Goal: Task Accomplishment & Management: Manage account settings

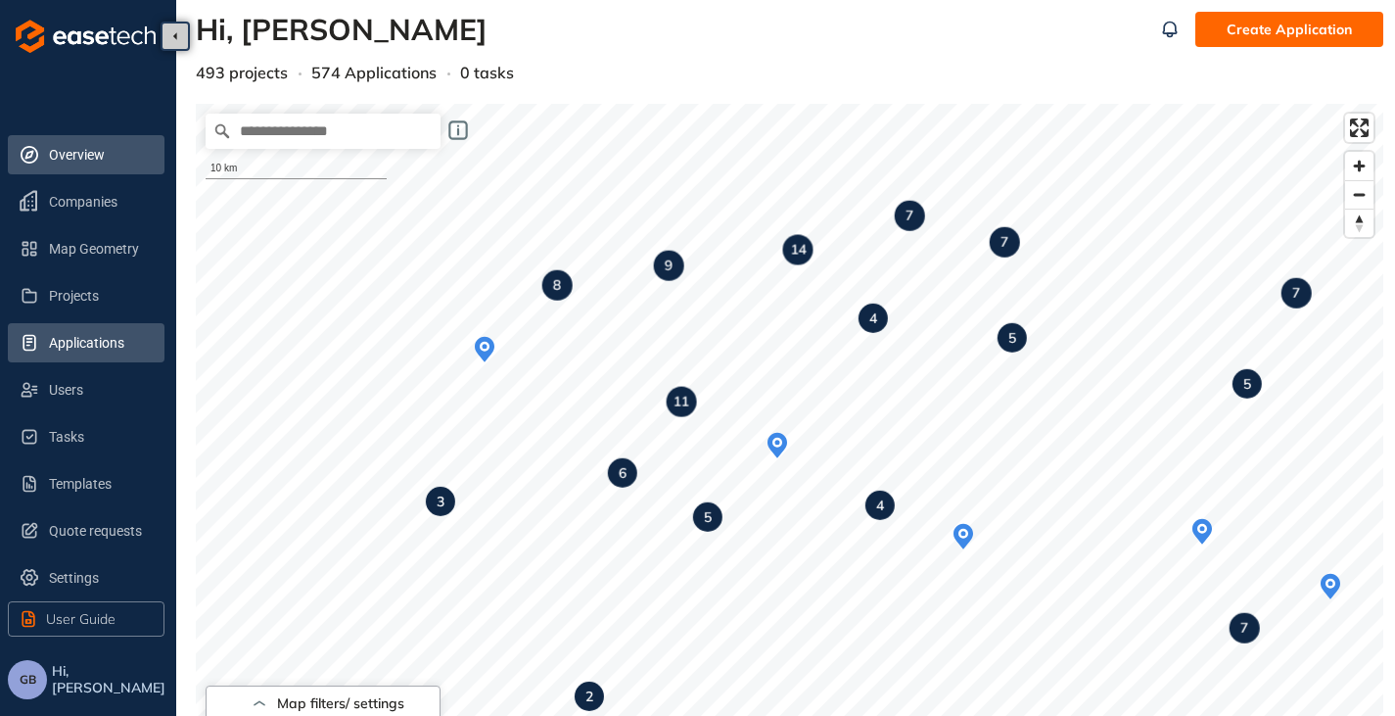
click at [97, 356] on span "Applications" at bounding box center [99, 342] width 100 height 39
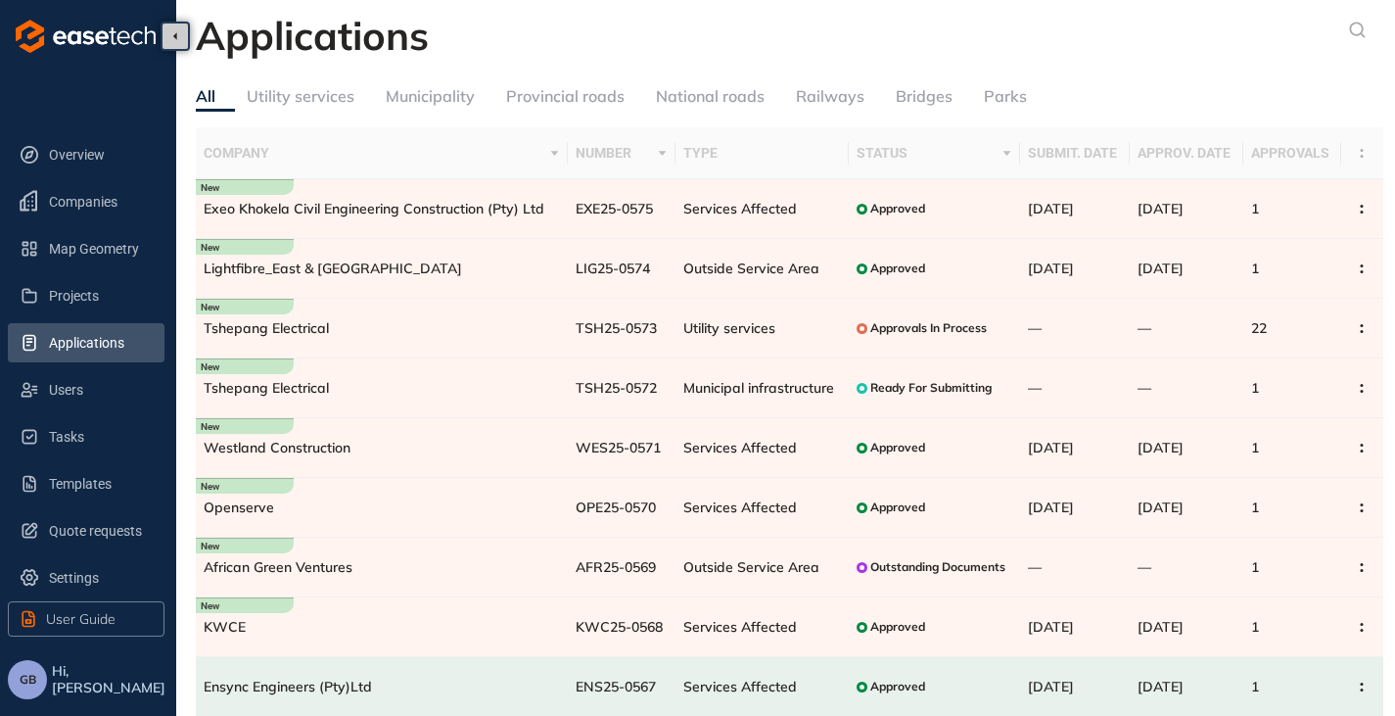
click at [37, 688] on button "GB" at bounding box center [27, 679] width 39 height 39
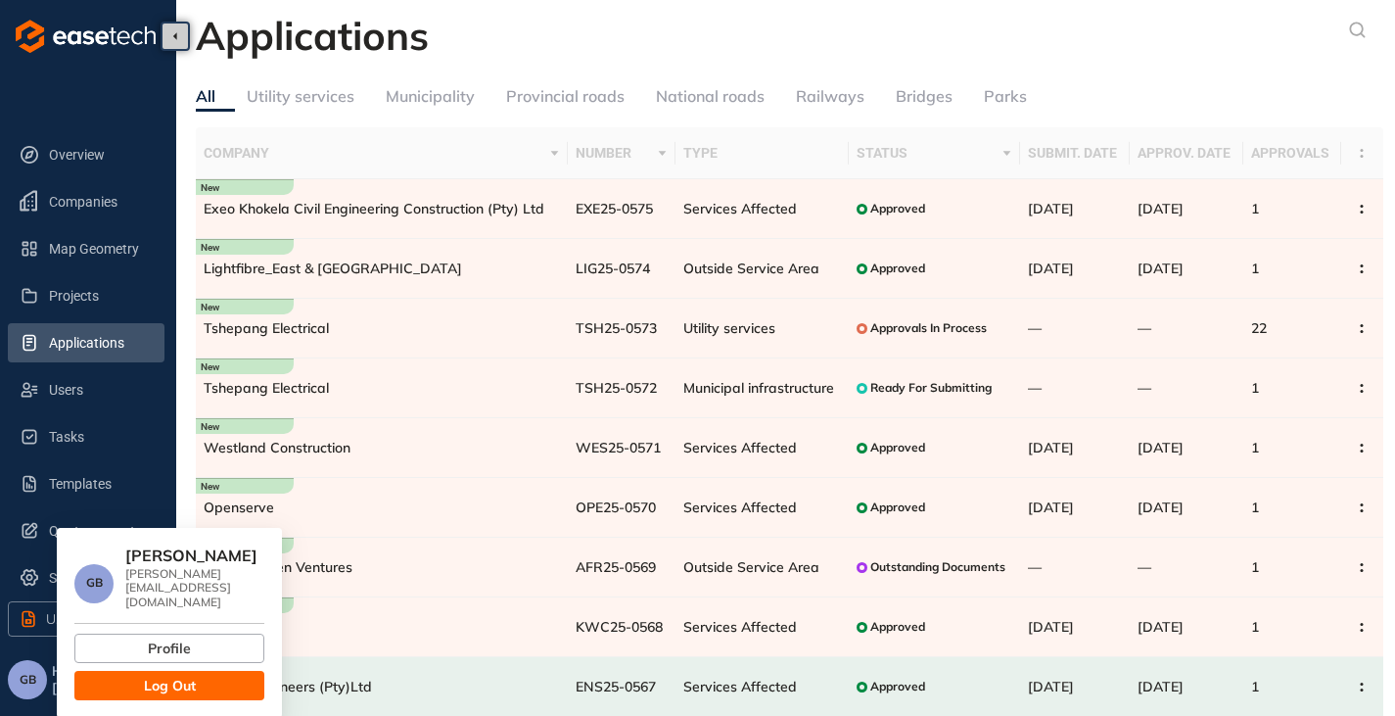
click at [201, 671] on button "Log Out" at bounding box center [169, 685] width 190 height 29
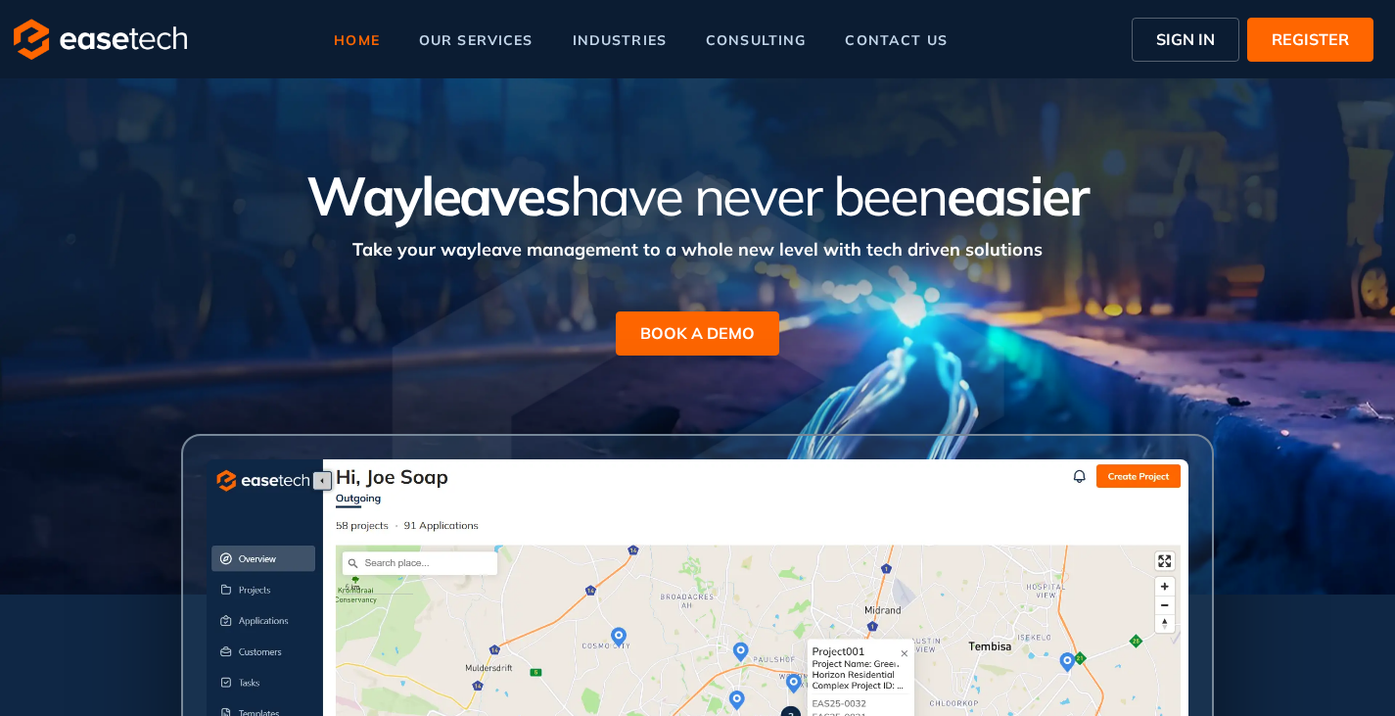
click at [1198, 31] on span "SIGN IN" at bounding box center [1185, 38] width 59 height 23
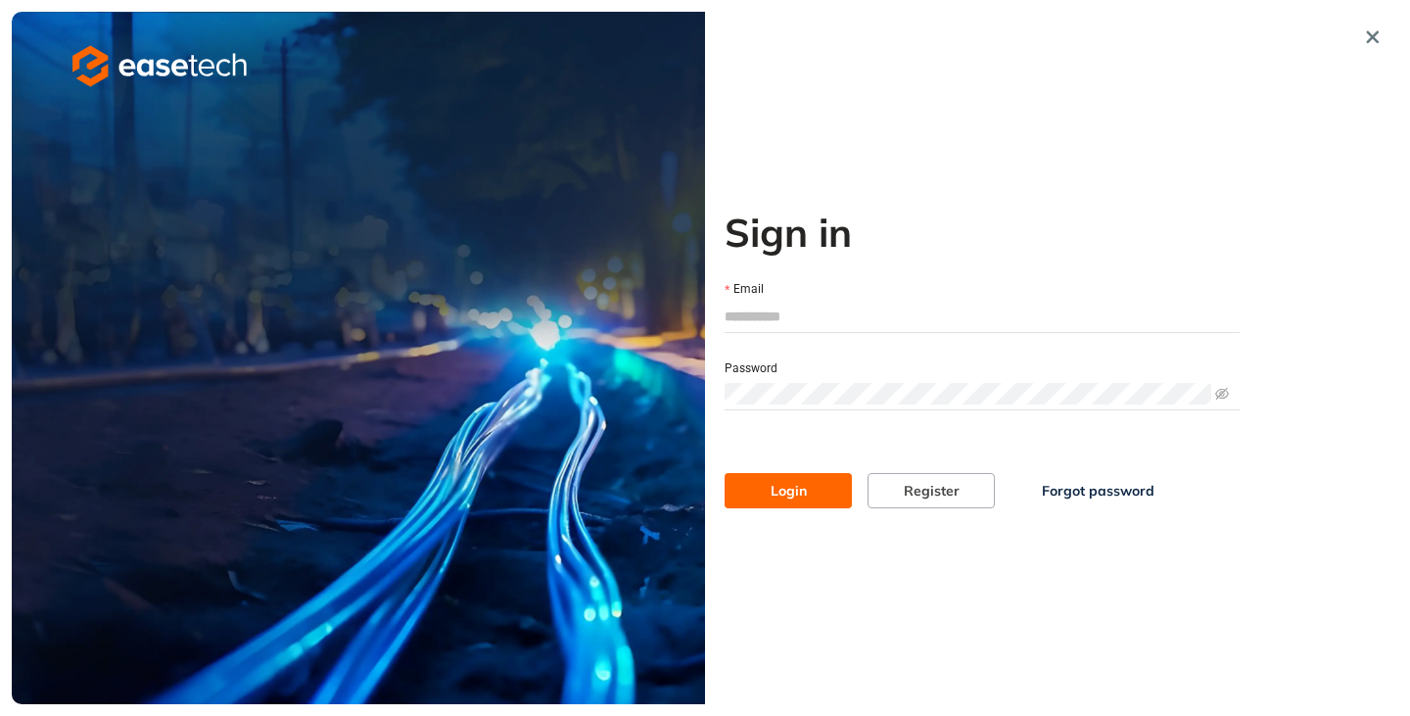
click at [807, 318] on input "Email" at bounding box center [981, 316] width 515 height 29
type input "**********"
click at [796, 504] on button "Login" at bounding box center [787, 490] width 127 height 35
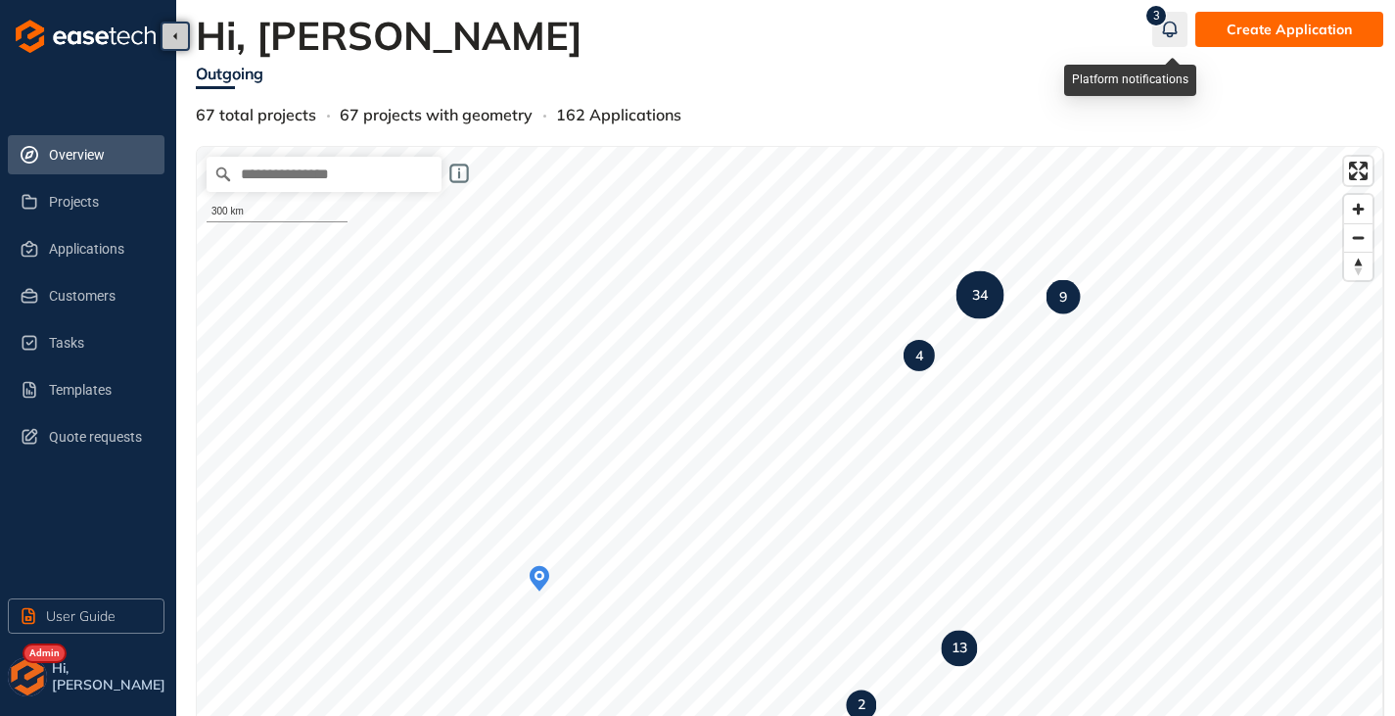
click at [1169, 28] on icon "button" at bounding box center [1170, 29] width 20 height 23
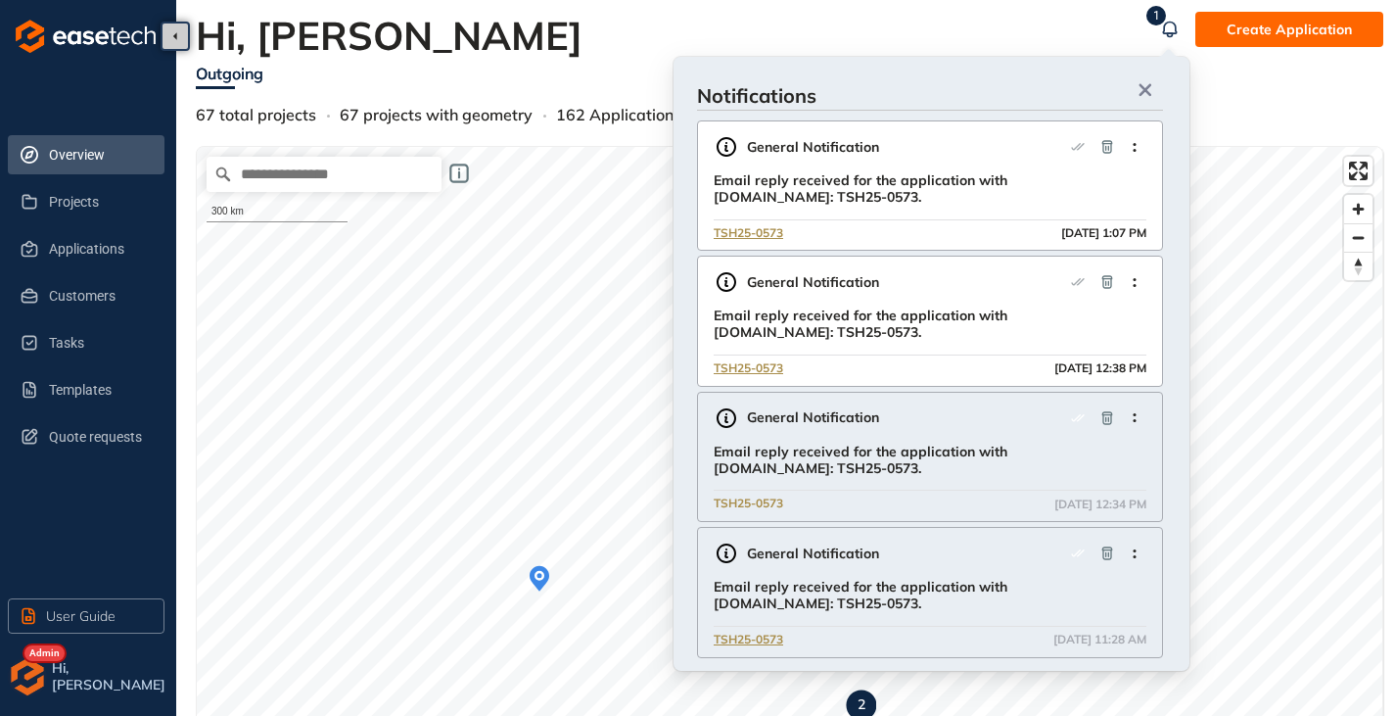
click at [767, 507] on span "TSH25-0573" at bounding box center [749, 503] width 70 height 19
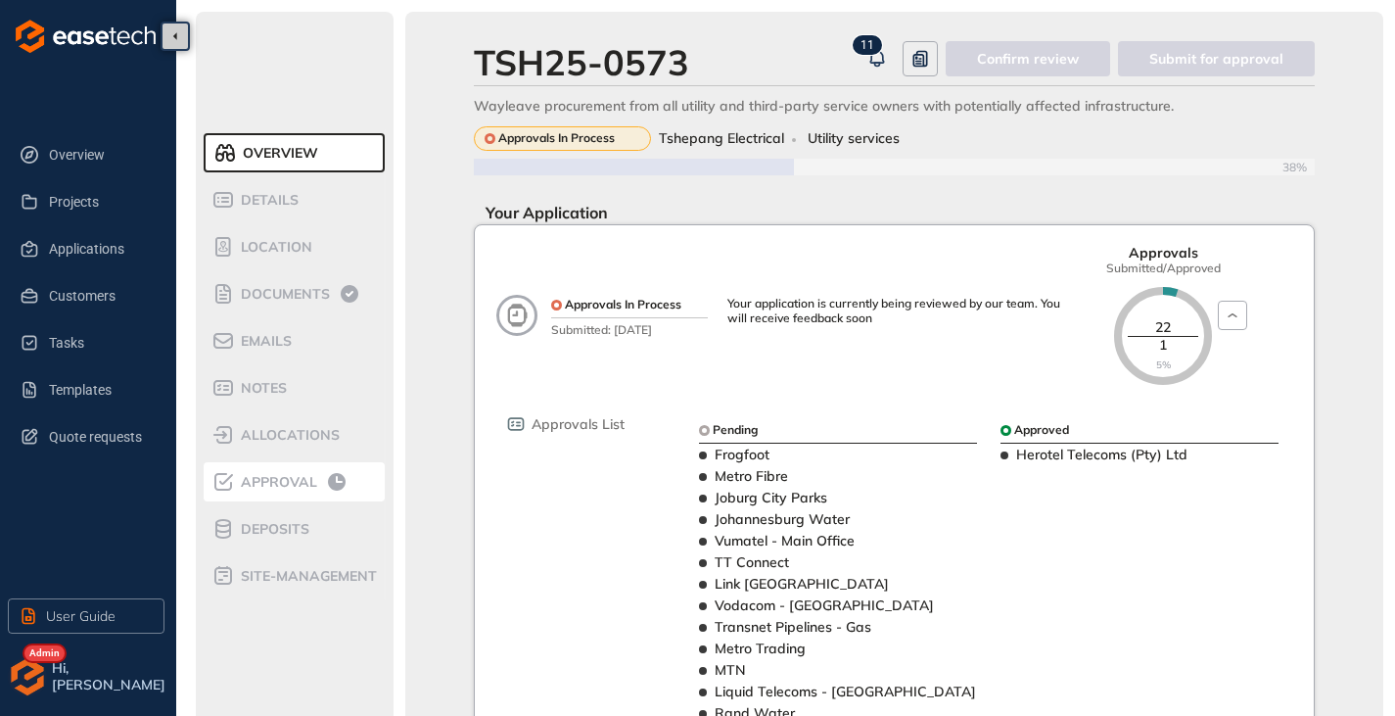
click at [261, 478] on span "Approval" at bounding box center [276, 482] width 82 height 17
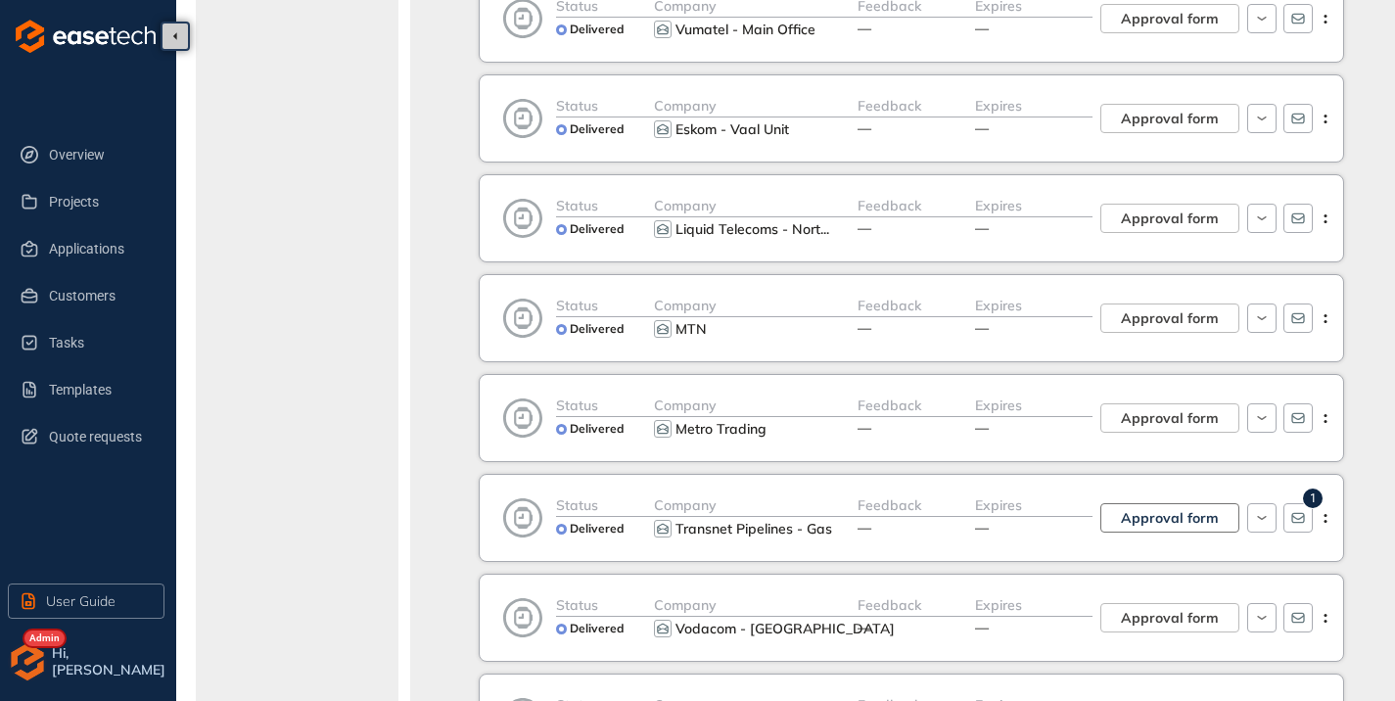
scroll to position [1756, 0]
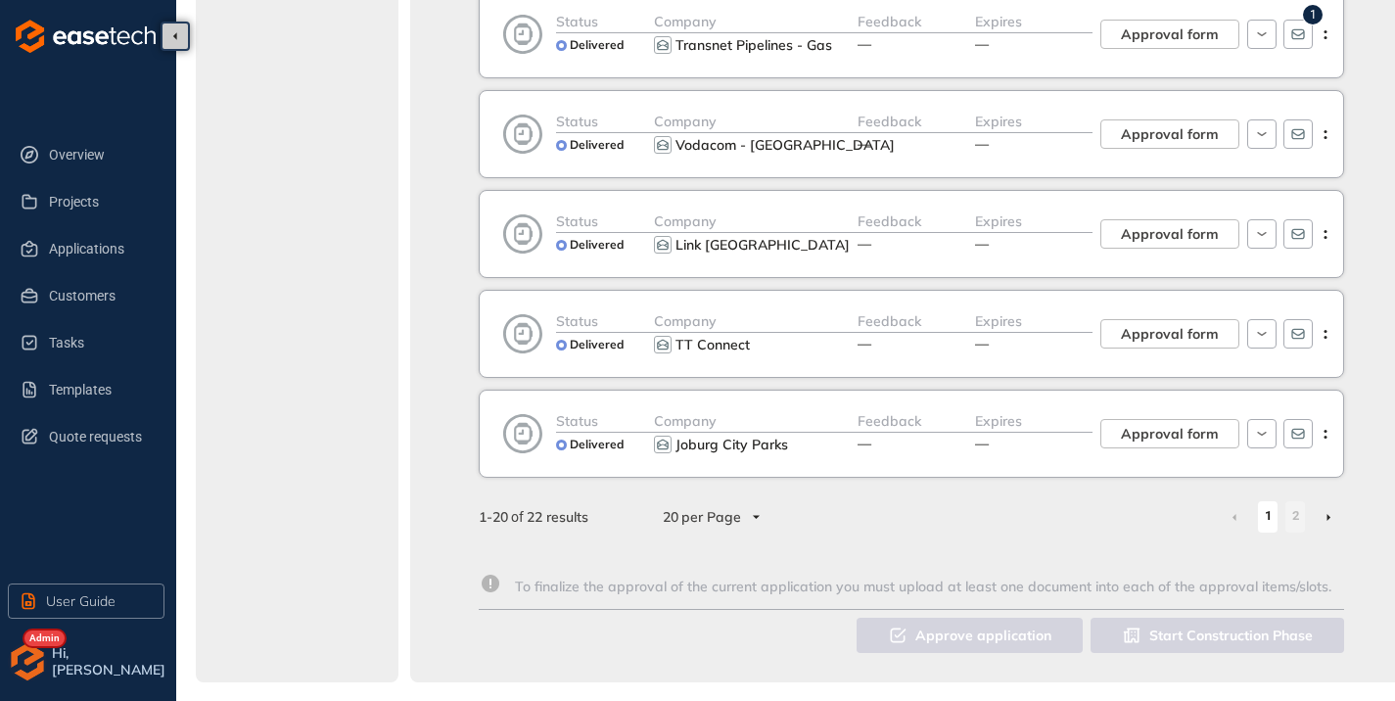
click at [1324, 516] on li at bounding box center [1328, 516] width 31 height 31
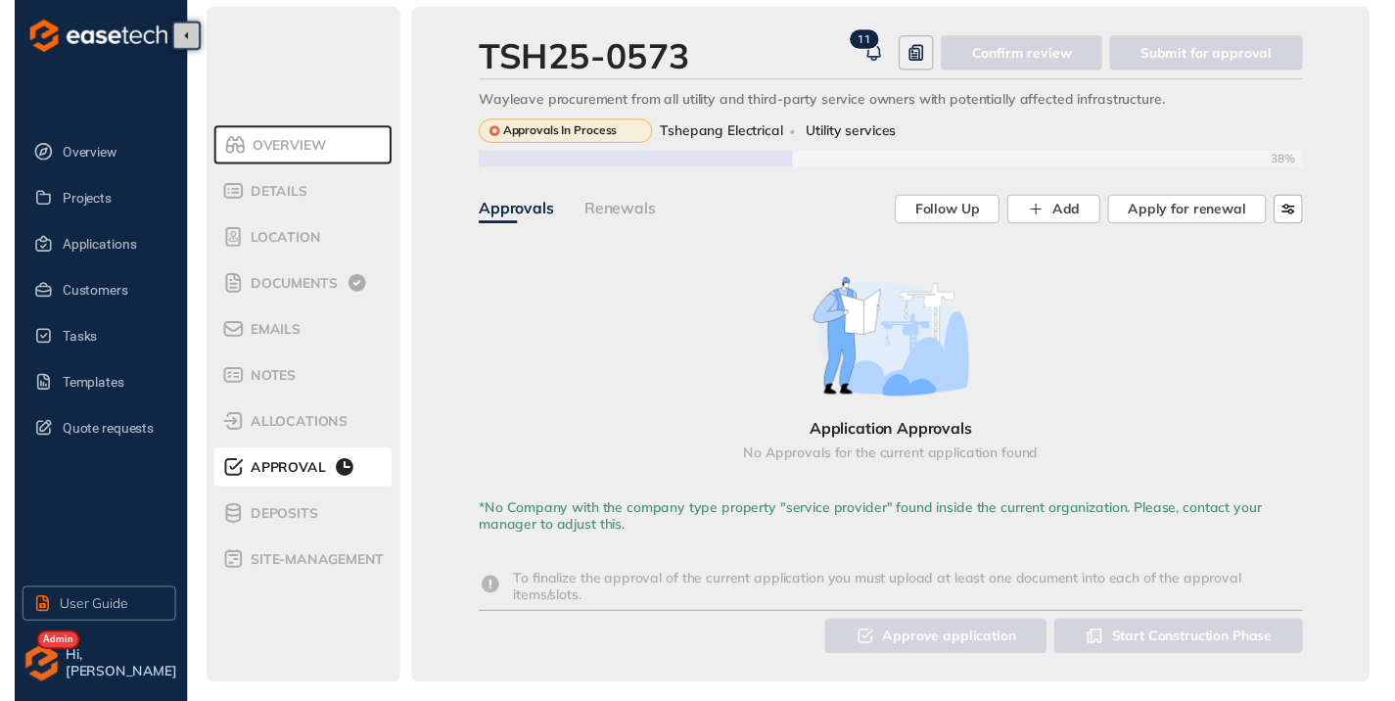
scroll to position [18, 0]
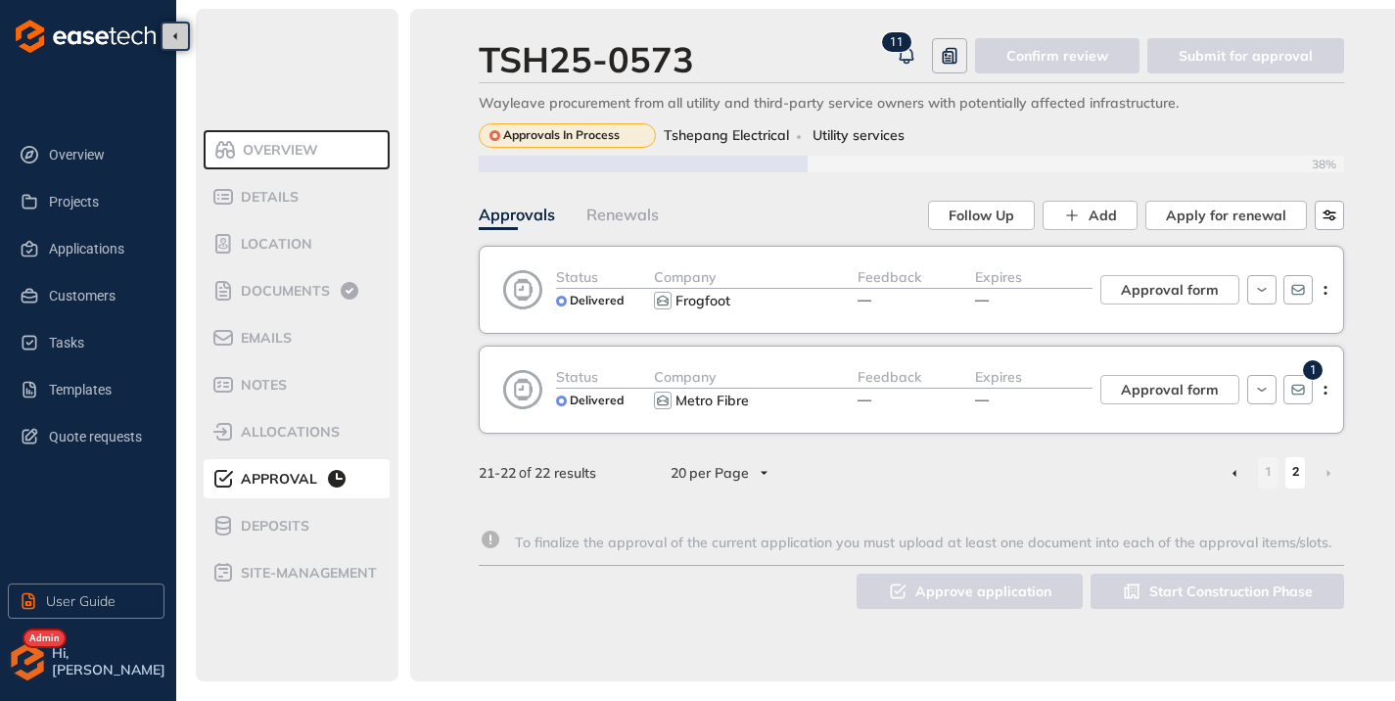
click at [1234, 470] on icon at bounding box center [1235, 473] width 4 height 7
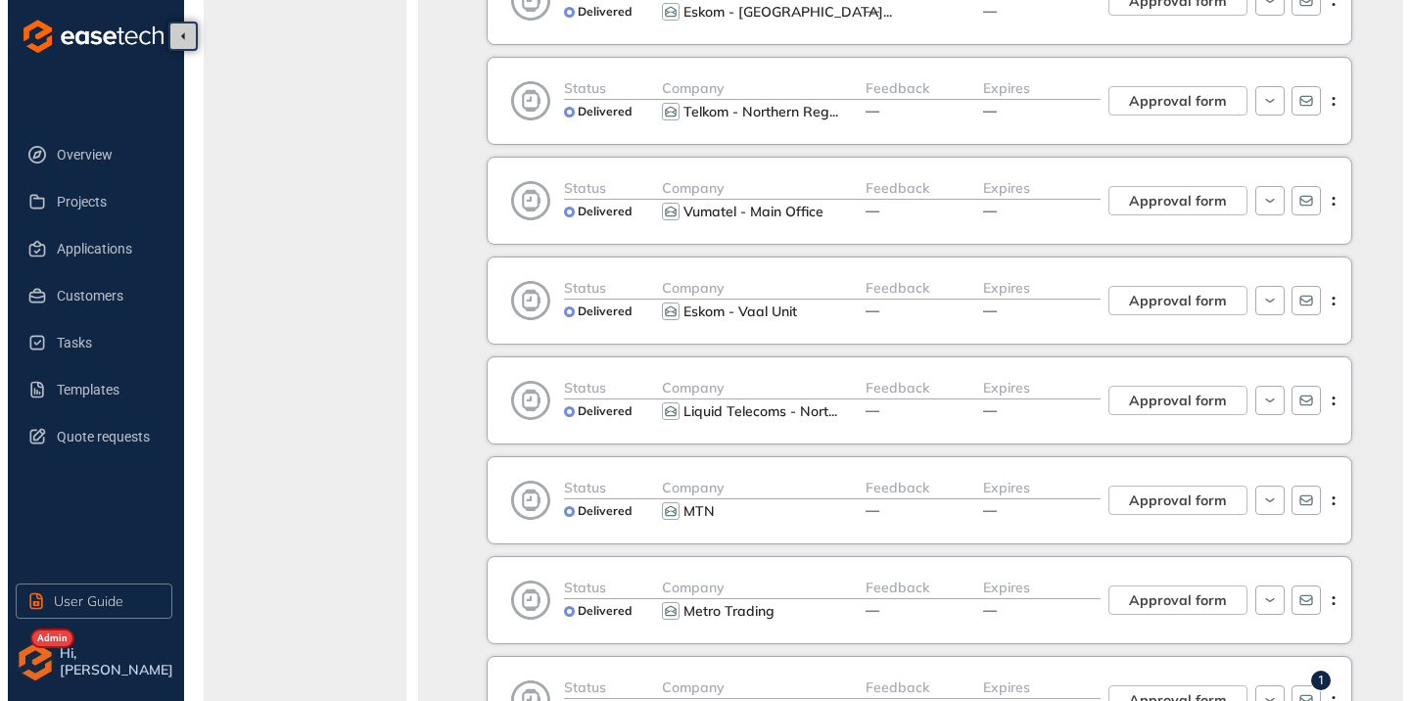
scroll to position [1188, 0]
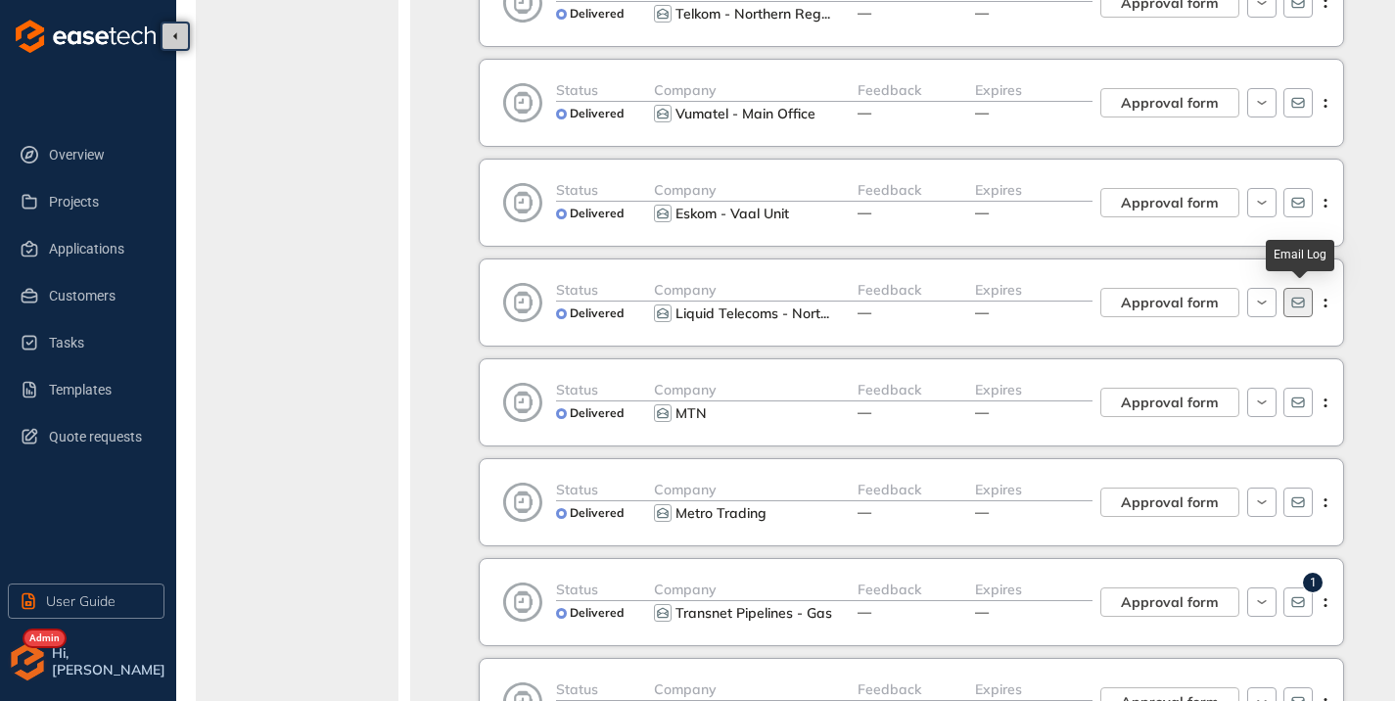
click at [1301, 307] on icon "button" at bounding box center [1298, 303] width 16 height 16
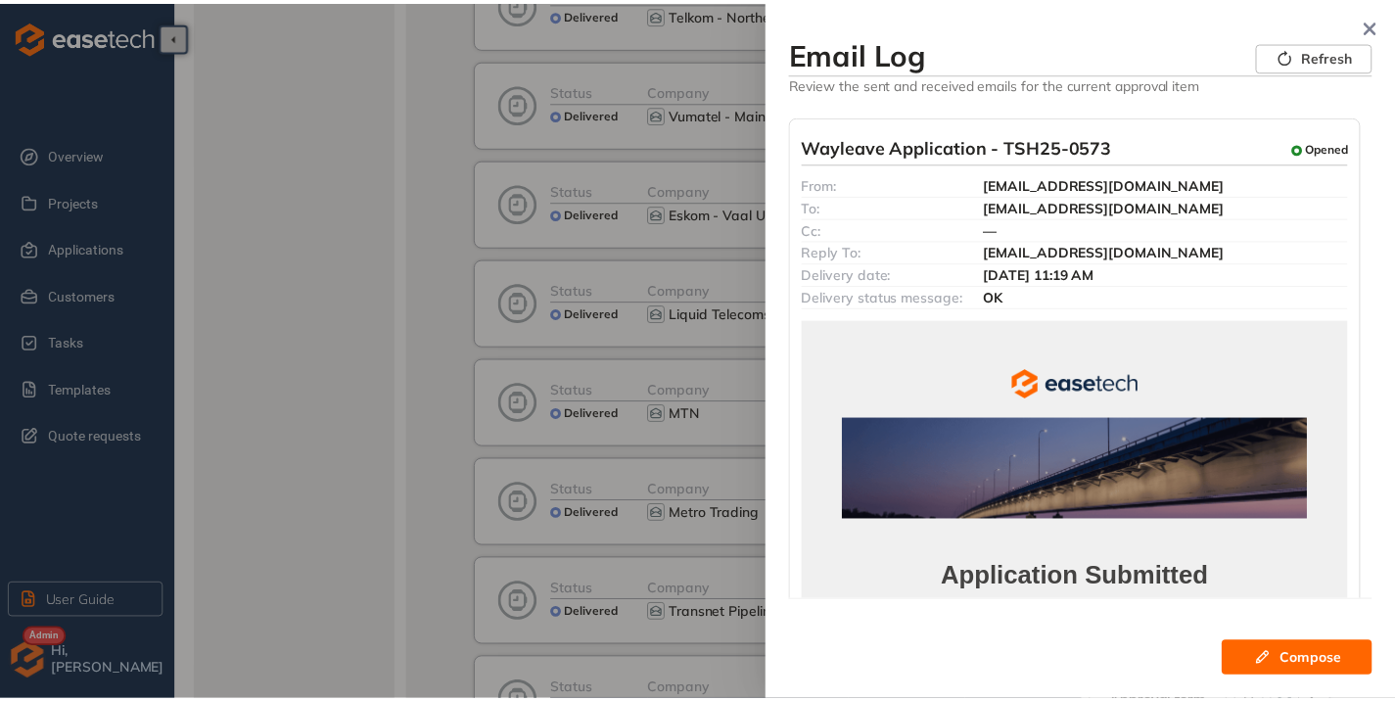
scroll to position [0, 0]
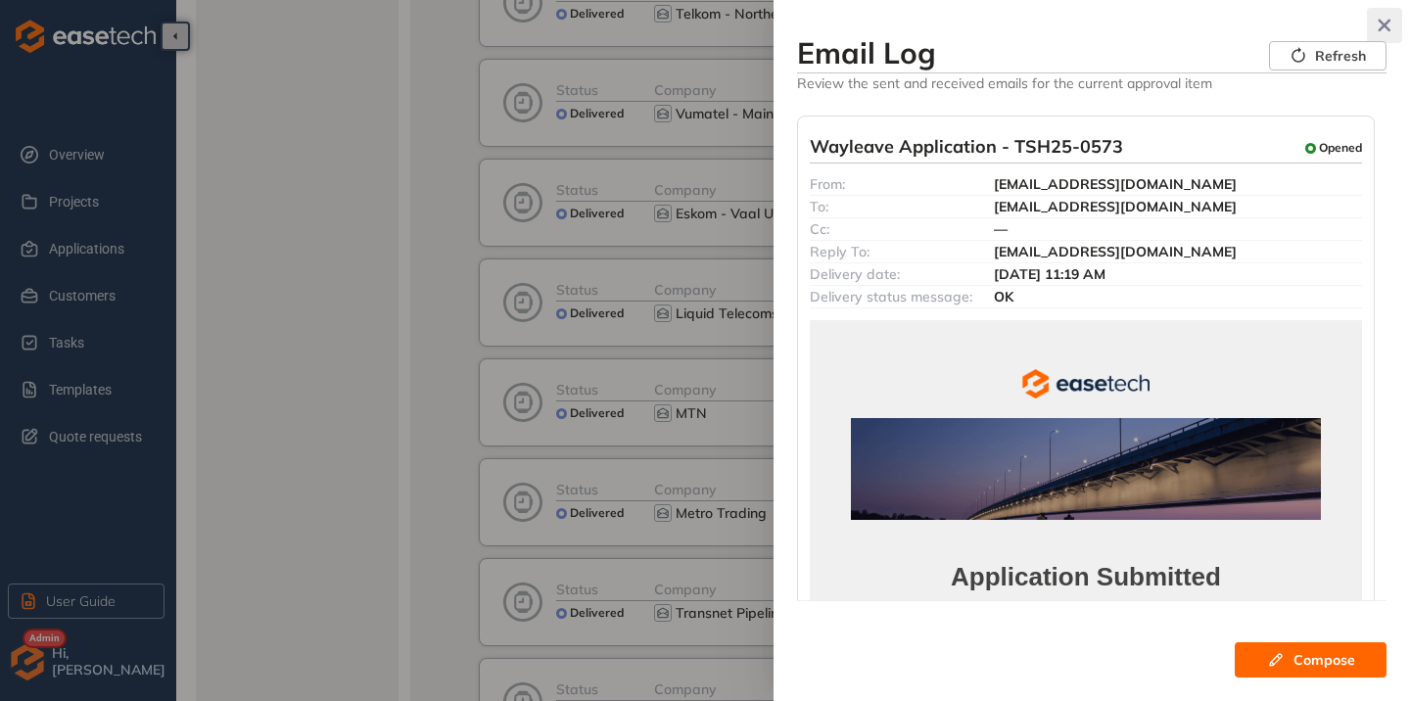
click at [1389, 19] on icon "button" at bounding box center [1384, 26] width 20 height 14
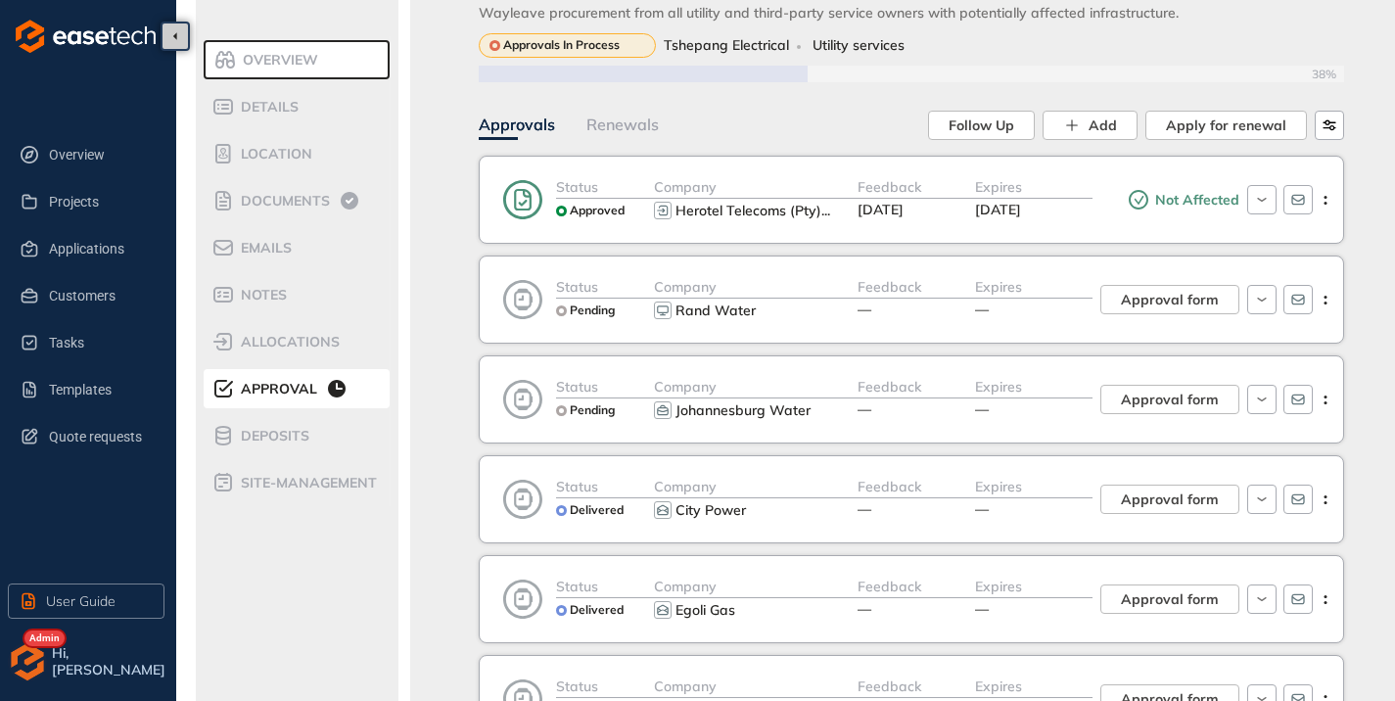
scroll to position [92, 0]
